Goal: Task Accomplishment & Management: Manage account settings

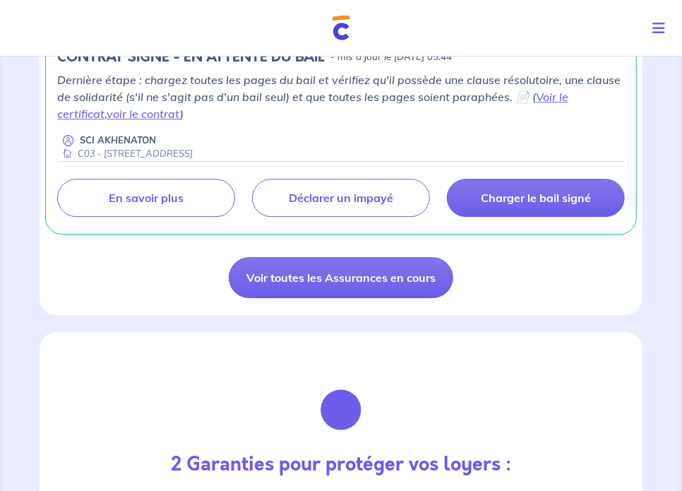
scroll to position [1196, 0]
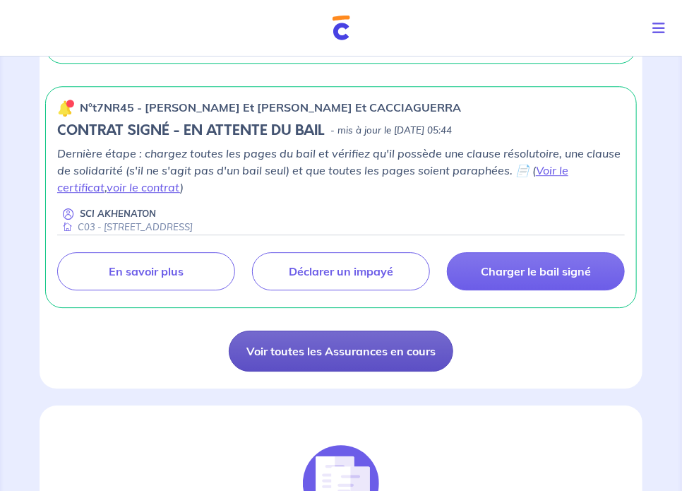
click at [329, 359] on link "Voir toutes les Assurances en cours" at bounding box center [341, 351] width 225 height 41
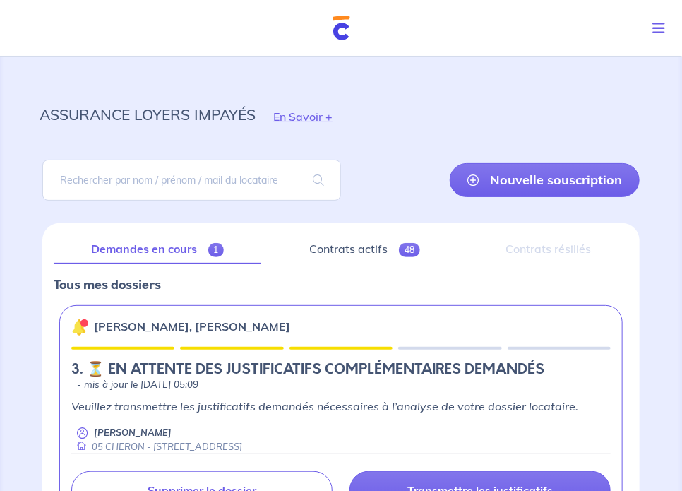
click at [661, 25] on icon "Toggle navigation" at bounding box center [659, 28] width 13 height 14
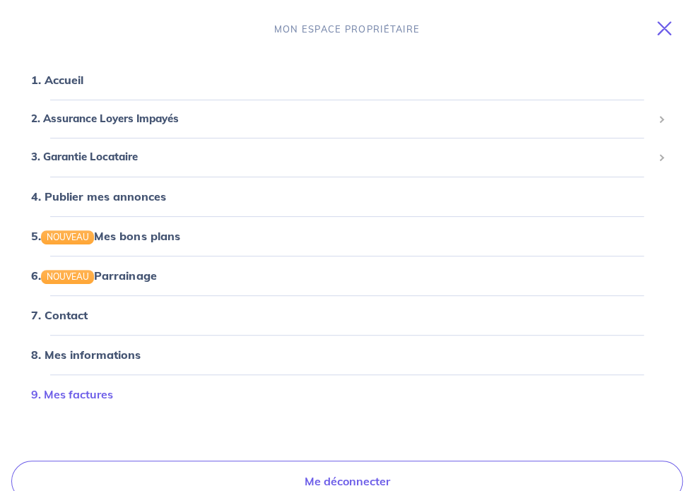
click at [83, 395] on link "9. Mes factures" at bounding box center [72, 394] width 82 height 14
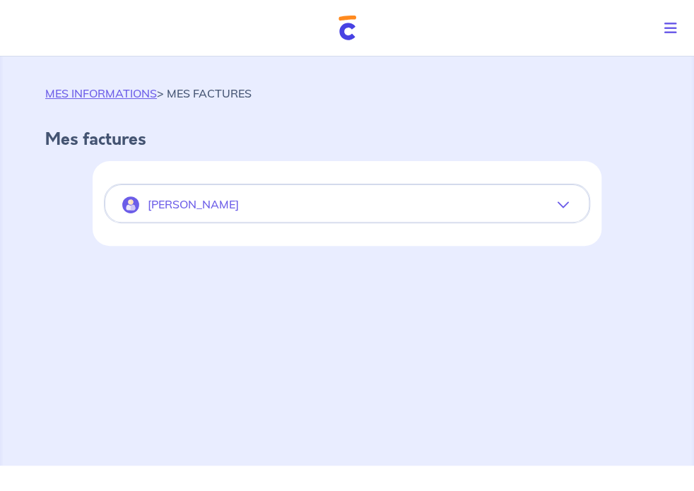
click at [285, 208] on button "[PERSON_NAME]" at bounding box center [346, 205] width 483 height 34
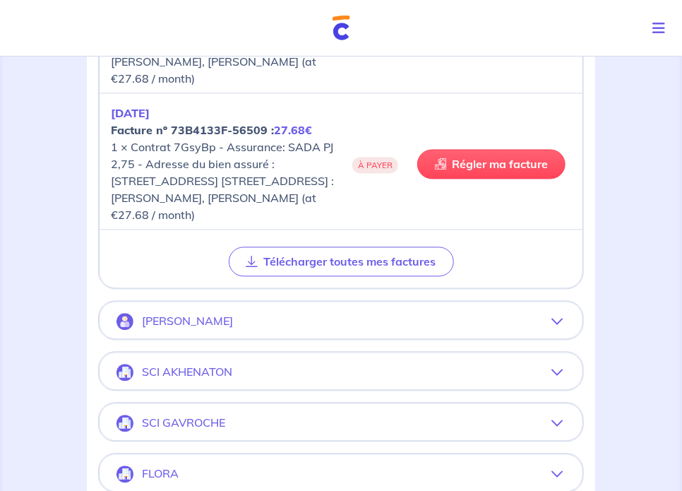
scroll to position [811, 0]
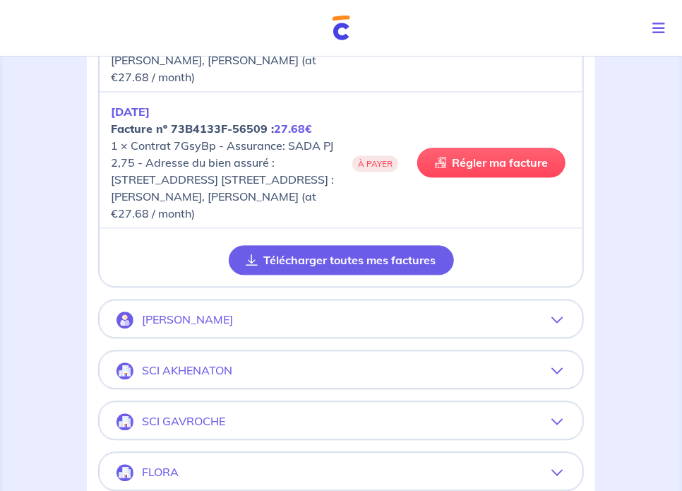
click at [319, 275] on button "Télécharger toutes mes factures" at bounding box center [341, 261] width 225 height 30
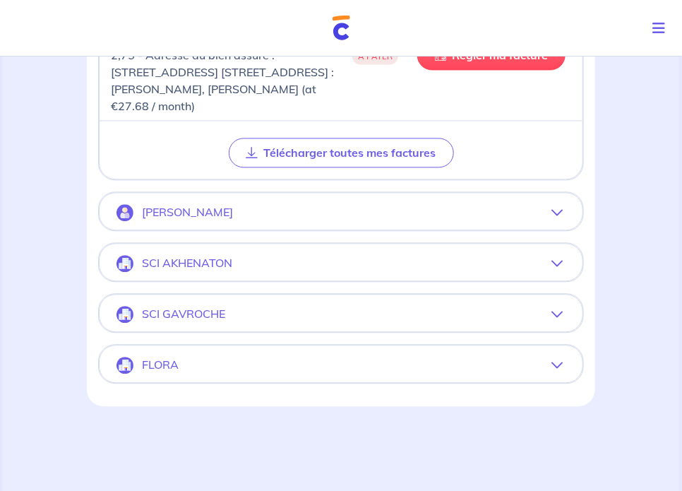
scroll to position [1016, 0]
click at [242, 206] on button "[PERSON_NAME]" at bounding box center [341, 213] width 483 height 34
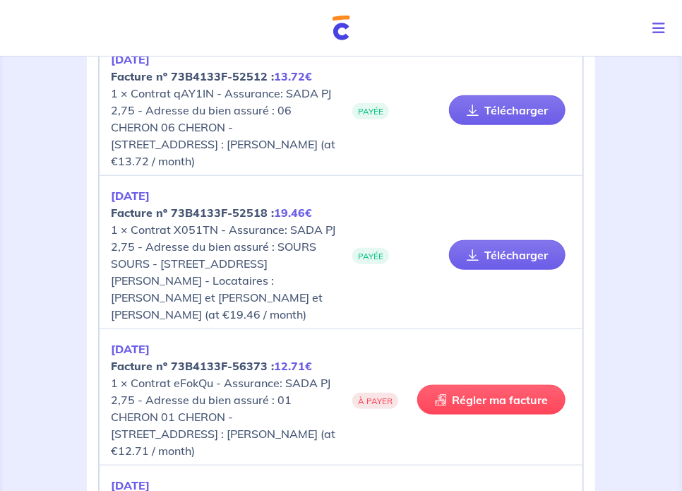
scroll to position [8778, 0]
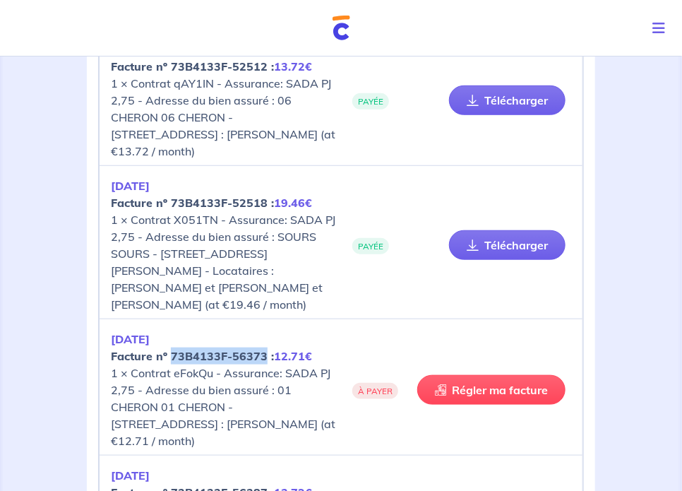
drag, startPoint x: 264, startPoint y: 109, endPoint x: 169, endPoint y: 105, distance: 95.5
click at [169, 349] on strong "Facture nº 73B4133F-56373 : 12.71€" at bounding box center [211, 356] width 201 height 14
copy strong "73B4133F-56373"
drag, startPoint x: 261, startPoint y: 244, endPoint x: 171, endPoint y: 244, distance: 90.4
click at [171, 485] on strong "Facture nº 73B4133F-56387 : 13.72€" at bounding box center [211, 492] width 201 height 14
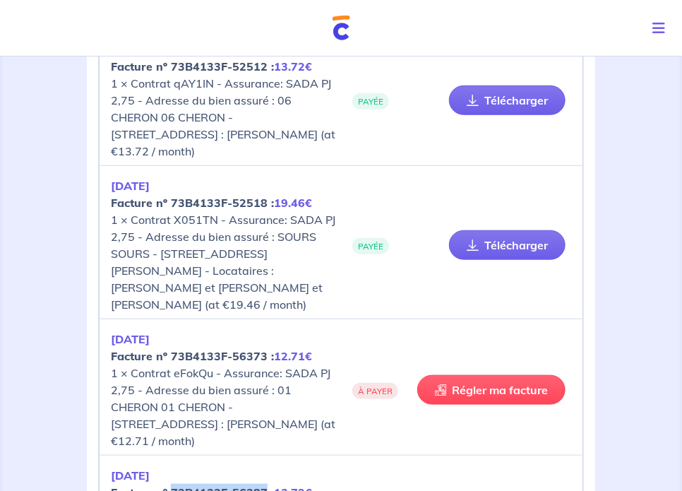
copy strong "73B4133F-56387"
